Goal: Check status

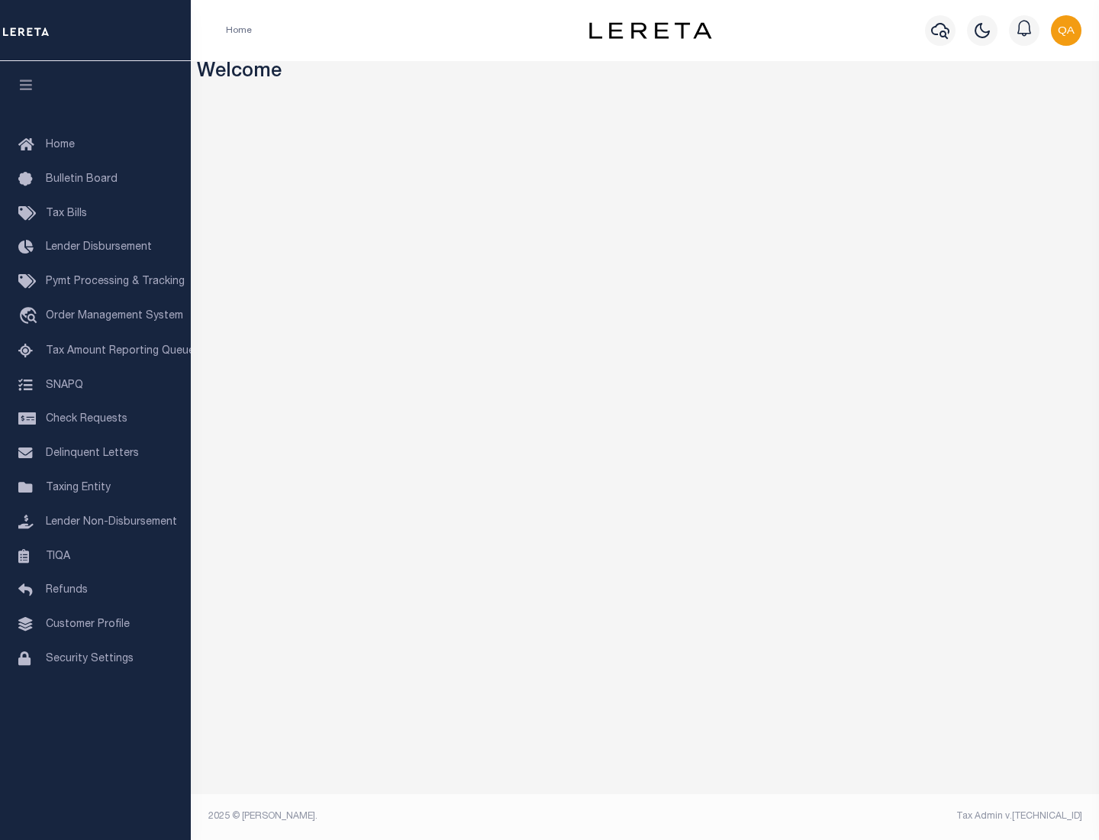
click at [95, 419] on span "Check Requests" at bounding box center [87, 419] width 82 height 11
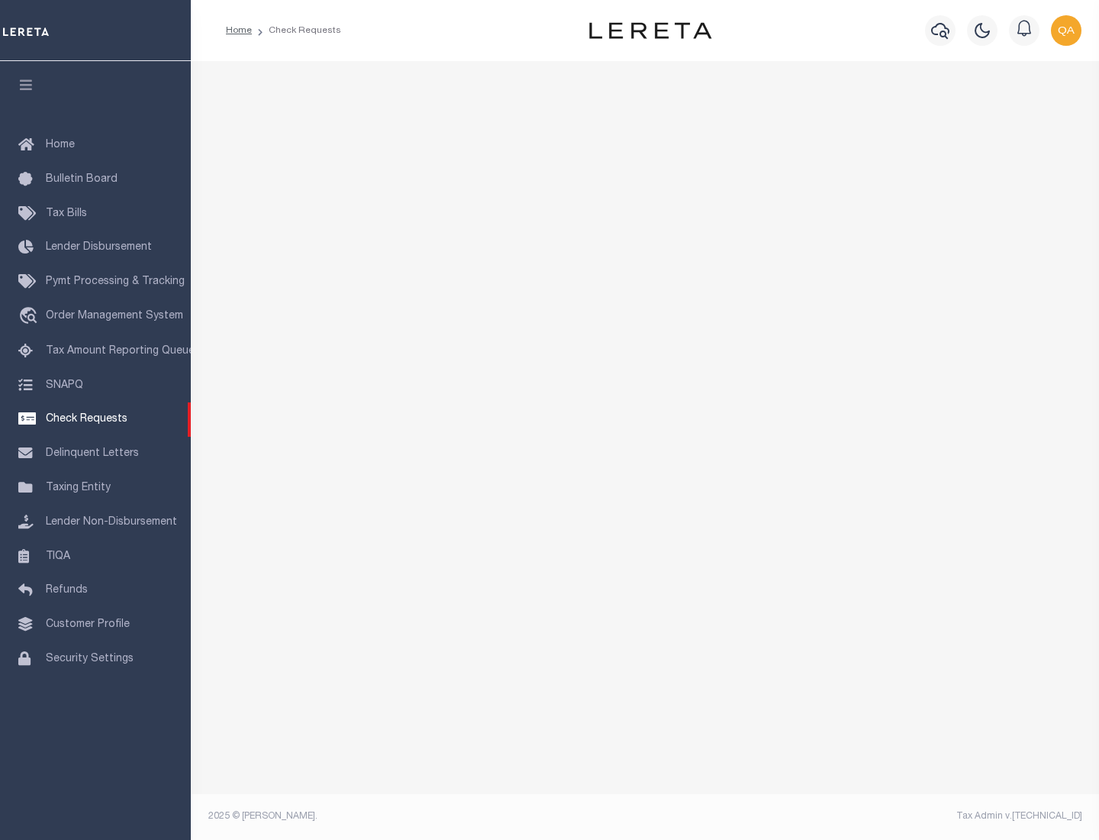
select select "50"
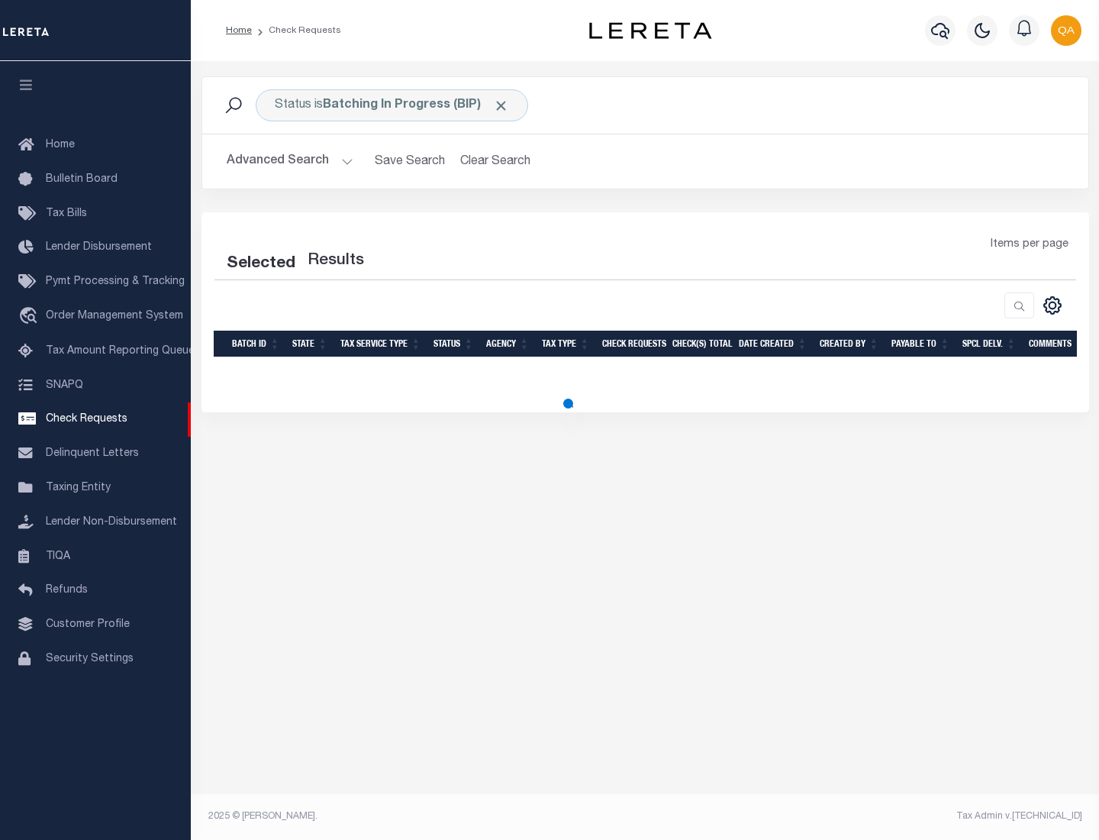
select select "50"
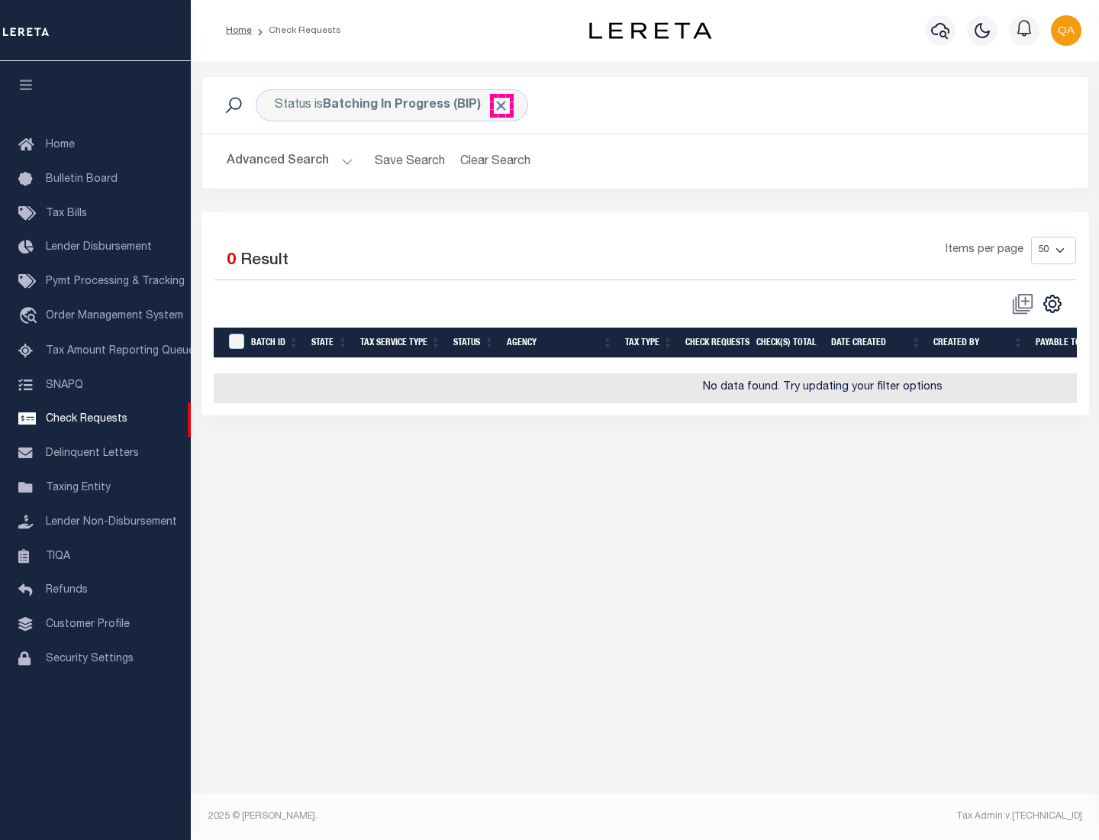
click at [502, 105] on span "Click to Remove" at bounding box center [501, 106] width 16 height 16
